Goal: Information Seeking & Learning: Learn about a topic

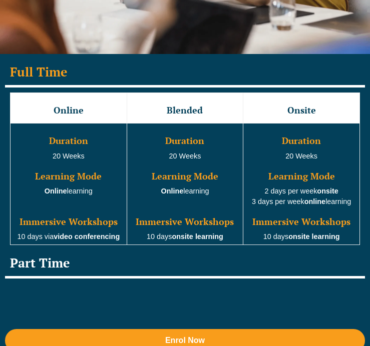
scroll to position [1531, 0]
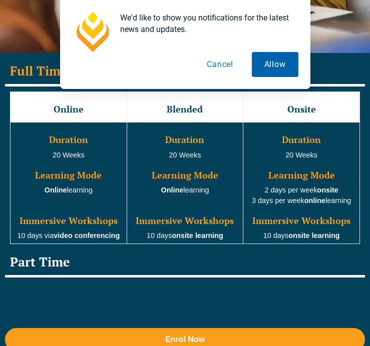
click at [282, 72] on button "Allow" at bounding box center [275, 64] width 47 height 25
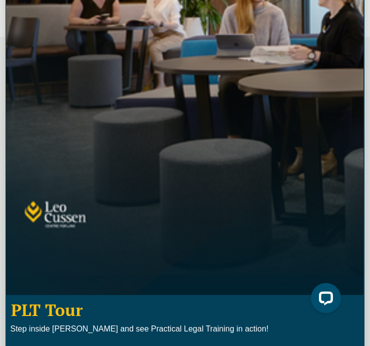
scroll to position [0, 0]
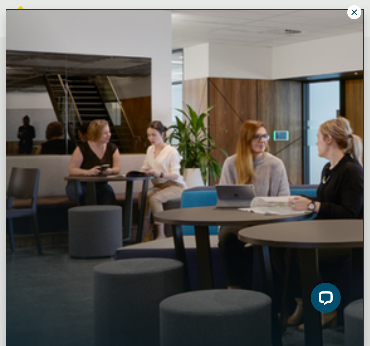
click at [354, 17] on button at bounding box center [354, 13] width 14 height 14
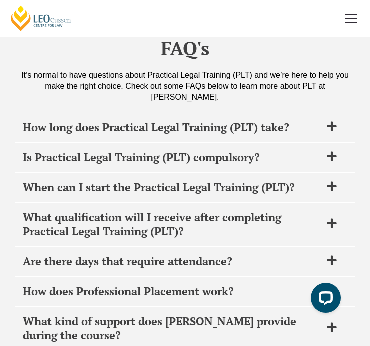
scroll to position [8707, 0]
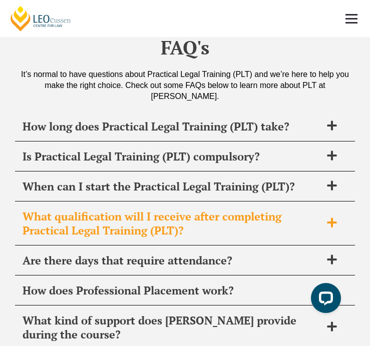
click at [235, 213] on h2 "What qualification will I receive after completing Practical Legal Training (PL…" at bounding box center [172, 224] width 299 height 28
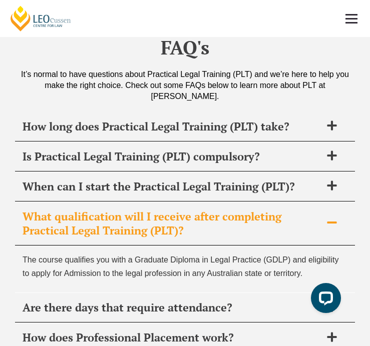
click at [235, 213] on h2 "What qualification will I receive after completing Practical Legal Training (PL…" at bounding box center [172, 224] width 299 height 28
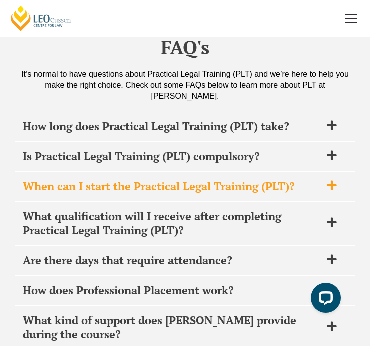
click at [232, 180] on h2 "When can I start the Practical Legal Training (PLT)?" at bounding box center [172, 187] width 299 height 14
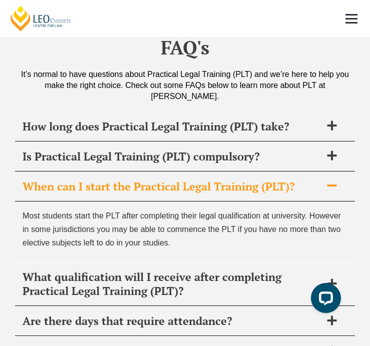
click at [232, 180] on h2 "When can I start the Practical Legal Training (PLT)?" at bounding box center [172, 187] width 299 height 14
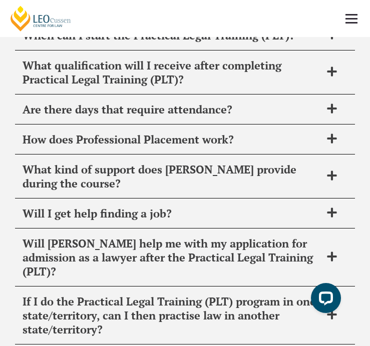
scroll to position [8860, 0]
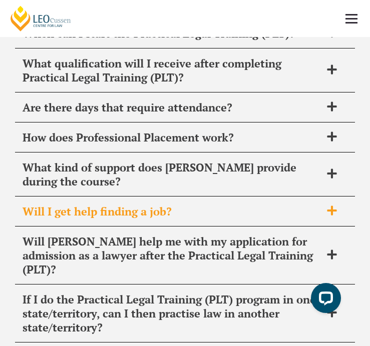
click at [203, 209] on div "Will I get help finding a job?" at bounding box center [185, 212] width 340 height 30
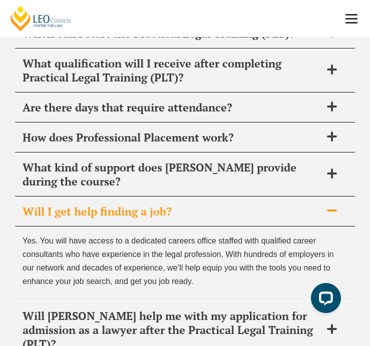
click at [213, 205] on h2 "Will I get help finding a job?" at bounding box center [172, 212] width 299 height 14
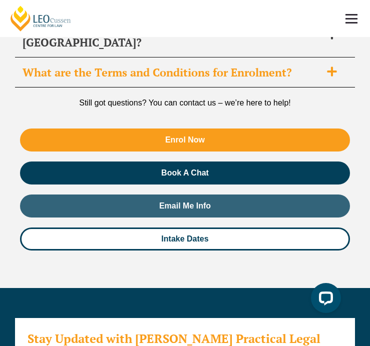
scroll to position [9315, 0]
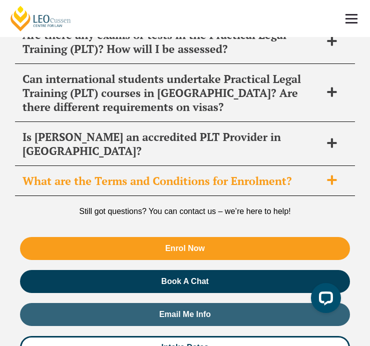
click at [206, 174] on h2 "What are the Terms and Conditions for Enrolment?" at bounding box center [172, 181] width 299 height 14
